Goal: Information Seeking & Learning: Check status

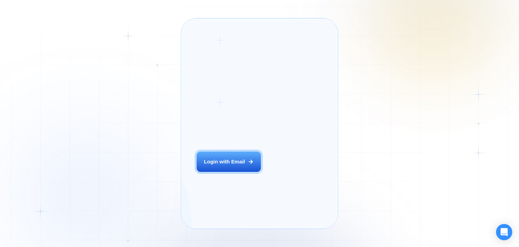
click at [228, 172] on div "Login ‍ Welcome to GigRadar. AI Business Manager for Agencies Login with Email" at bounding box center [237, 123] width 97 height 195
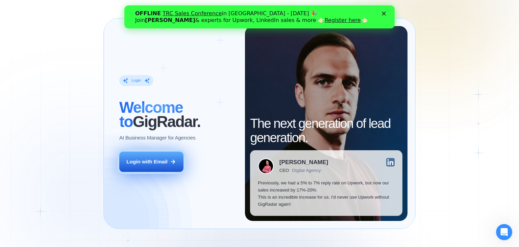
click at [161, 162] on div "Login with Email" at bounding box center [146, 161] width 41 height 7
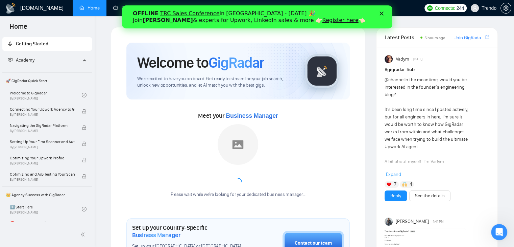
click at [384, 12] on div "Закрыть" at bounding box center [382, 13] width 7 height 4
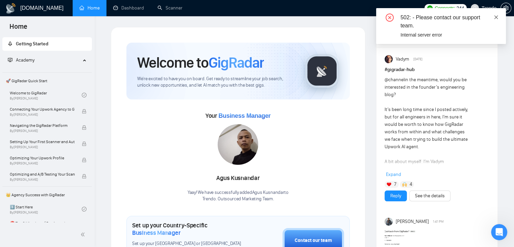
click at [496, 18] on icon "close" at bounding box center [496, 17] width 5 height 5
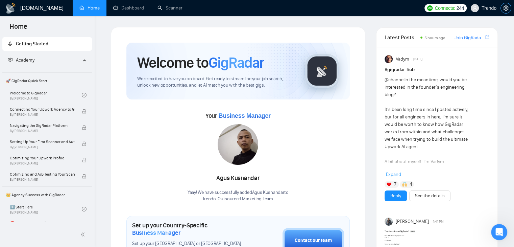
click at [505, 9] on icon "setting" at bounding box center [505, 7] width 5 height 5
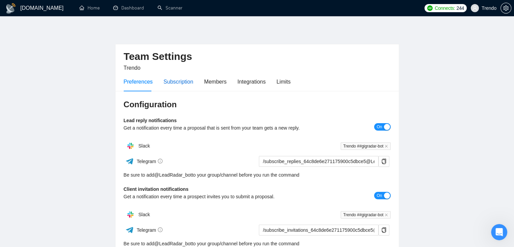
click at [185, 81] on div "Subscription" at bounding box center [179, 81] width 30 height 8
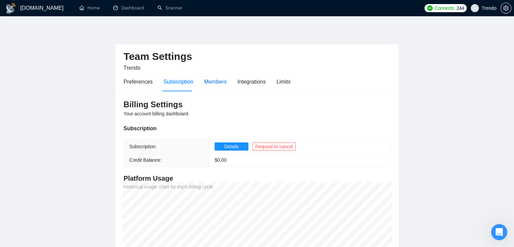
click at [214, 78] on div "Members" at bounding box center [215, 81] width 23 height 8
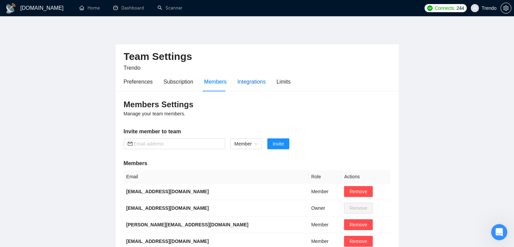
click at [246, 83] on div "Integrations" at bounding box center [252, 81] width 28 height 8
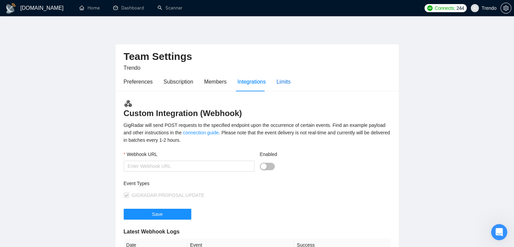
click at [280, 80] on div "Limits" at bounding box center [284, 81] width 14 height 8
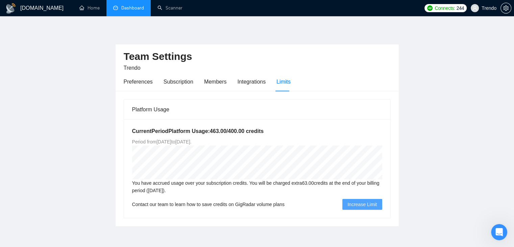
click at [127, 7] on link "Dashboard" at bounding box center [128, 8] width 31 height 6
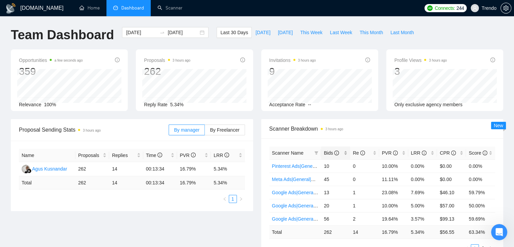
click at [330, 153] on span "Bids" at bounding box center [331, 152] width 15 height 5
click at [142, 33] on input "[DATE]" at bounding box center [141, 32] width 31 height 7
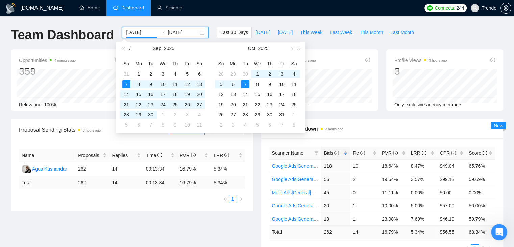
click at [128, 46] on button "button" at bounding box center [129, 49] width 7 height 14
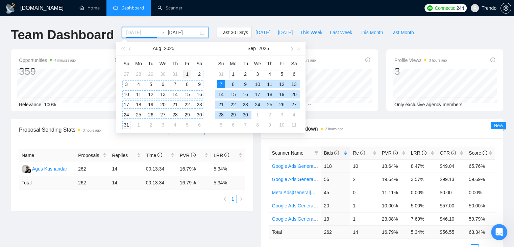
type input "[DATE]"
drag, startPoint x: 185, startPoint y: 72, endPoint x: 142, endPoint y: 124, distance: 67.7
click at [185, 74] on div "1" at bounding box center [187, 74] width 8 height 8
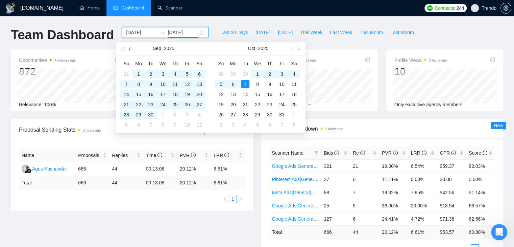
click at [130, 50] on button "button" at bounding box center [129, 49] width 7 height 14
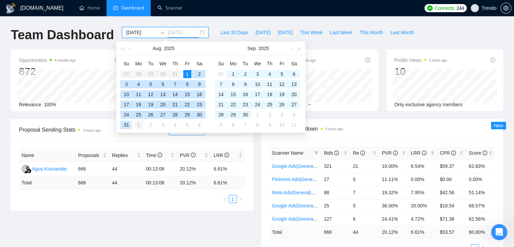
drag, startPoint x: 127, startPoint y: 124, endPoint x: 138, endPoint y: 127, distance: 10.5
click at [127, 124] on div "31" at bounding box center [126, 125] width 8 height 8
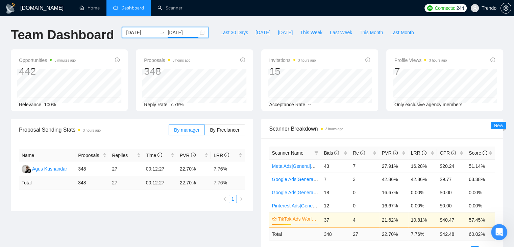
drag, startPoint x: 184, startPoint y: 35, endPoint x: 189, endPoint y: 37, distance: 6.2
click at [183, 35] on input "[DATE]" at bounding box center [183, 32] width 31 height 7
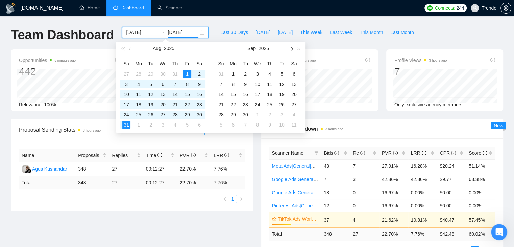
click at [292, 49] on span "button" at bounding box center [291, 48] width 3 height 3
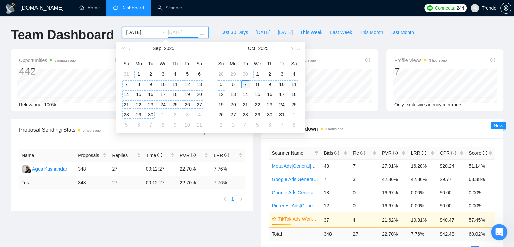
type input "[DATE]"
click at [244, 83] on div "7" at bounding box center [245, 84] width 8 height 8
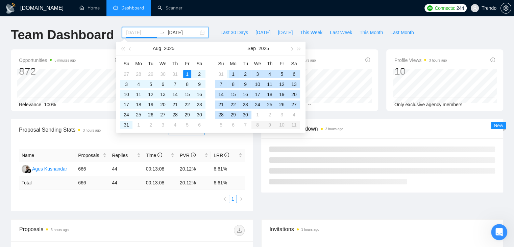
click at [234, 71] on div "1" at bounding box center [233, 74] width 8 height 8
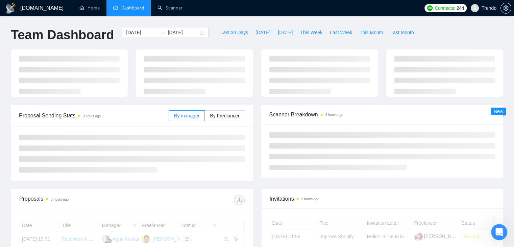
click at [447, 31] on div "Team Dashboard [DATE] [DATE] Last 30 Days [DATE] [DATE] This Week Last Week Thi…" at bounding box center [257, 38] width 501 height 22
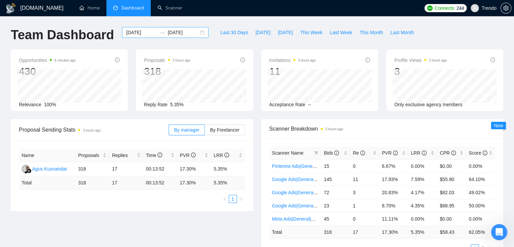
click at [132, 32] on input "[DATE]" at bounding box center [141, 32] width 31 height 7
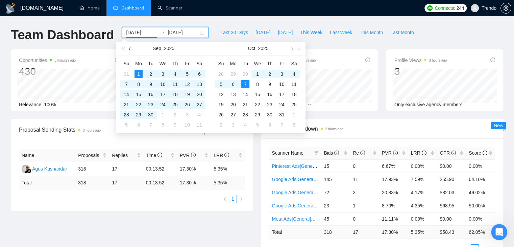
click at [130, 49] on span "button" at bounding box center [130, 48] width 3 height 3
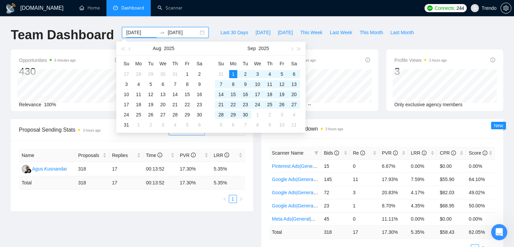
drag, startPoint x: 131, startPoint y: 49, endPoint x: 136, endPoint y: 52, distance: 5.1
click at [131, 49] on span "button" at bounding box center [130, 48] width 3 height 3
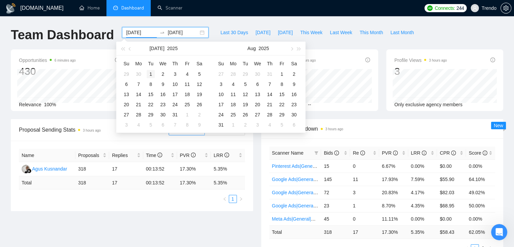
type input "[DATE]"
drag, startPoint x: 152, startPoint y: 72, endPoint x: 163, endPoint y: 99, distance: 29.0
click at [152, 72] on div "1" at bounding box center [151, 74] width 8 height 8
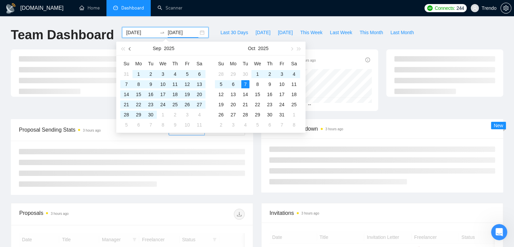
click at [129, 48] on span "button" at bounding box center [130, 48] width 3 height 3
click at [128, 49] on button "button" at bounding box center [129, 49] width 7 height 14
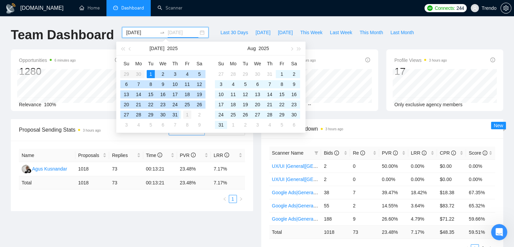
click at [176, 113] on div "31" at bounding box center [175, 115] width 8 height 8
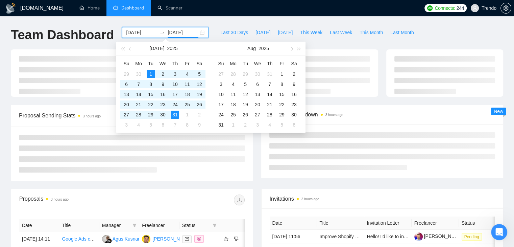
type input "[DATE]"
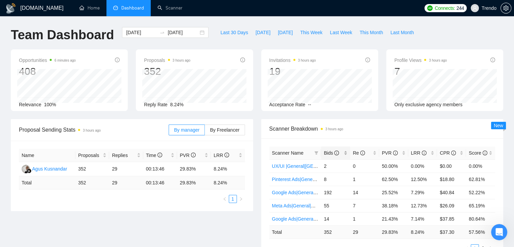
click at [330, 150] on span "Bids" at bounding box center [331, 152] width 15 height 5
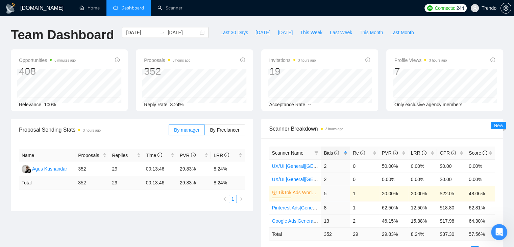
click at [330, 149] on span "Bids" at bounding box center [333, 152] width 19 height 7
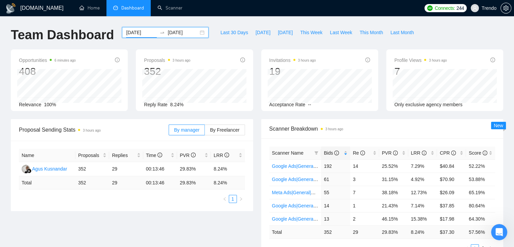
click at [141, 29] on input "[DATE]" at bounding box center [141, 32] width 31 height 7
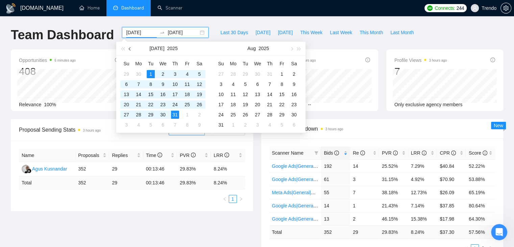
click at [129, 50] on button "button" at bounding box center [129, 49] width 7 height 14
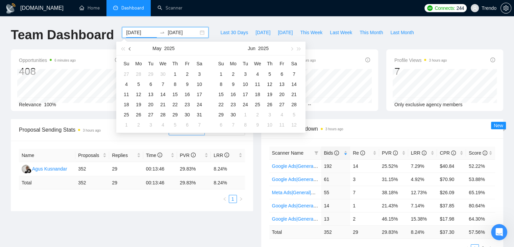
click at [129, 50] on button "button" at bounding box center [129, 49] width 7 height 14
type input "[DATE]"
drag, startPoint x: 150, startPoint y: 72, endPoint x: 160, endPoint y: 92, distance: 21.6
click at [150, 72] on div "1" at bounding box center [151, 74] width 8 height 8
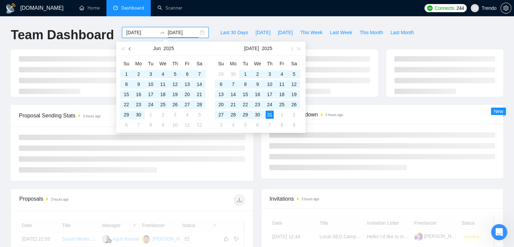
click at [131, 50] on button "button" at bounding box center [129, 49] width 7 height 14
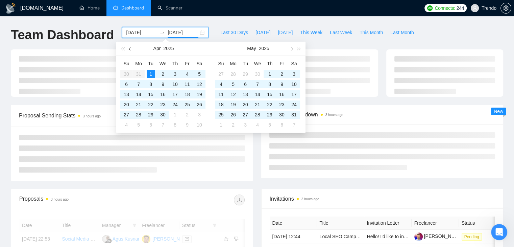
click at [131, 50] on button "button" at bounding box center [129, 49] width 7 height 14
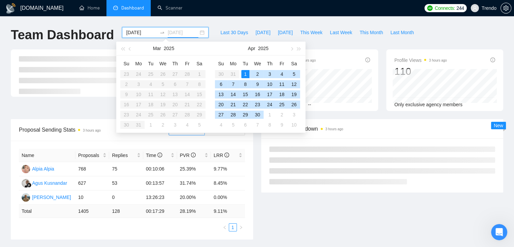
click at [262, 113] on td "30" at bounding box center [257, 115] width 12 height 10
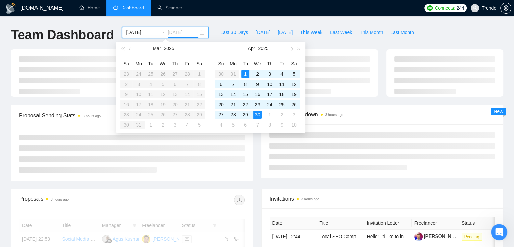
type input "[DATE]"
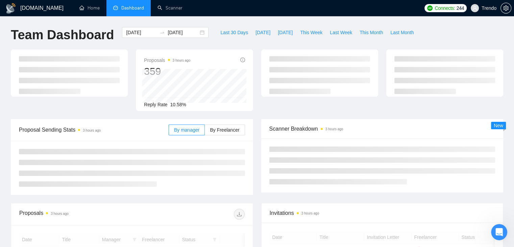
click at [429, 36] on div "Team Dashboard [DATE] [DATE] Last 30 Days [DATE] [DATE] This Week Last Week Thi…" at bounding box center [257, 38] width 501 height 22
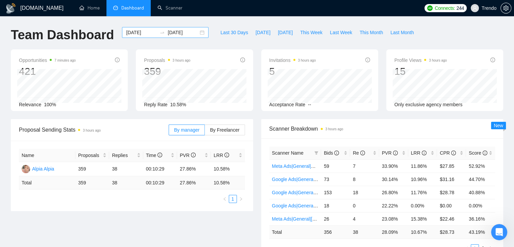
click at [131, 31] on input "[DATE]" at bounding box center [141, 32] width 31 height 7
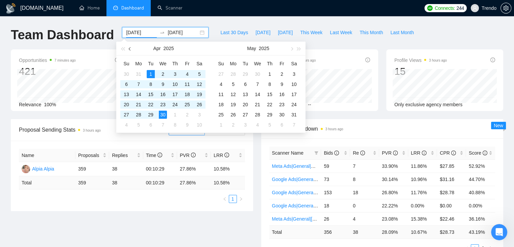
click at [130, 50] on span "button" at bounding box center [130, 48] width 3 height 3
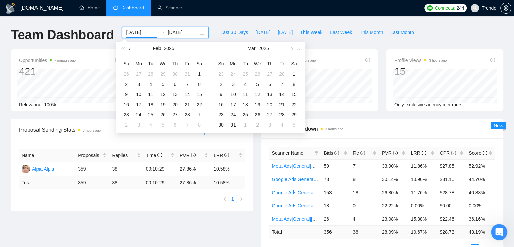
click at [130, 50] on span "button" at bounding box center [130, 48] width 3 height 3
click at [131, 50] on button "button" at bounding box center [129, 49] width 7 height 14
type input "[DATE]"
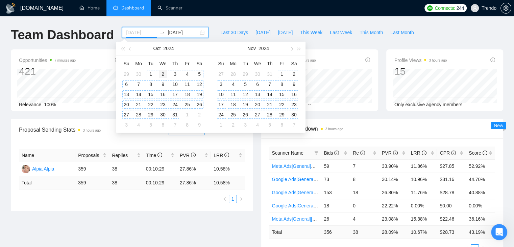
drag, startPoint x: 151, startPoint y: 74, endPoint x: 165, endPoint y: 77, distance: 14.3
click at [150, 75] on div "1" at bounding box center [151, 74] width 8 height 8
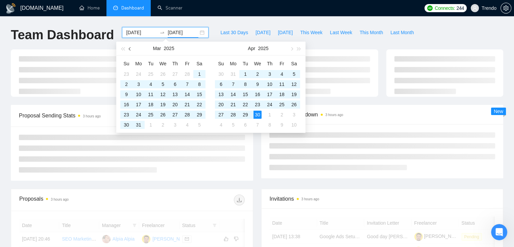
click at [130, 48] on span "button" at bounding box center [130, 48] width 3 height 3
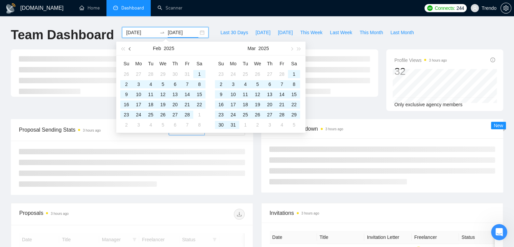
click at [129, 48] on span "button" at bounding box center [130, 48] width 3 height 3
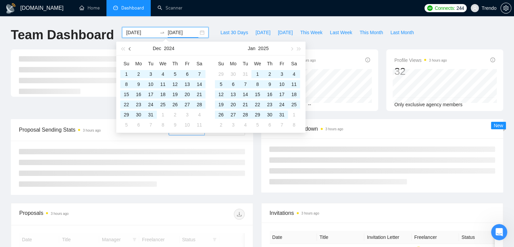
click at [129, 48] on span "button" at bounding box center [130, 48] width 3 height 3
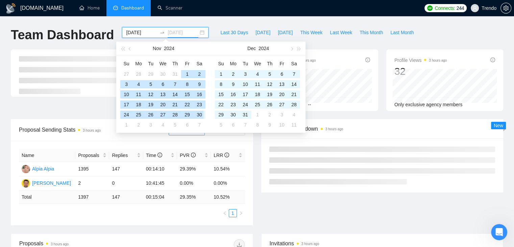
click at [200, 115] on div "30" at bounding box center [199, 115] width 8 height 8
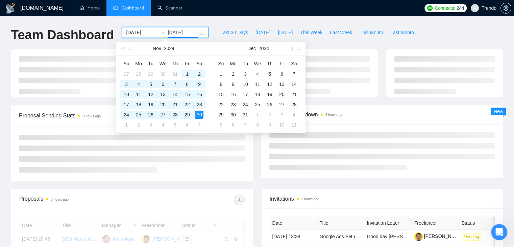
type input "[DATE]"
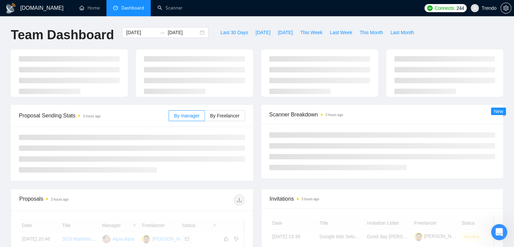
click at [434, 33] on div "Team Dashboard [DATE] [DATE] Last 30 Days [DATE] [DATE] This Week Last Week Thi…" at bounding box center [257, 38] width 501 height 22
